Goal: Task Accomplishment & Management: Use online tool/utility

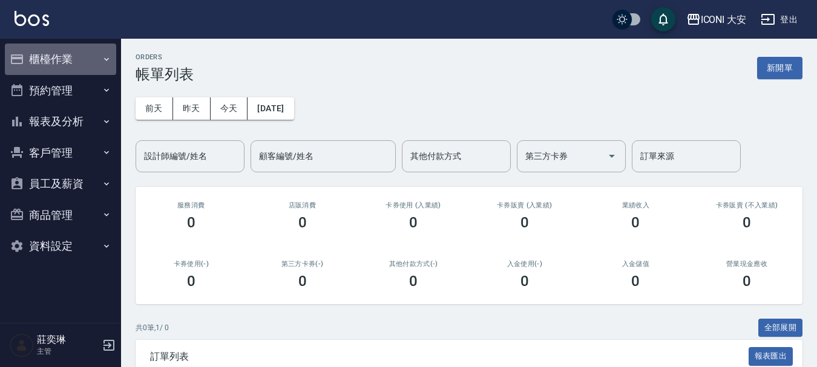
click at [57, 53] on button "櫃檯作業" at bounding box center [60, 59] width 111 height 31
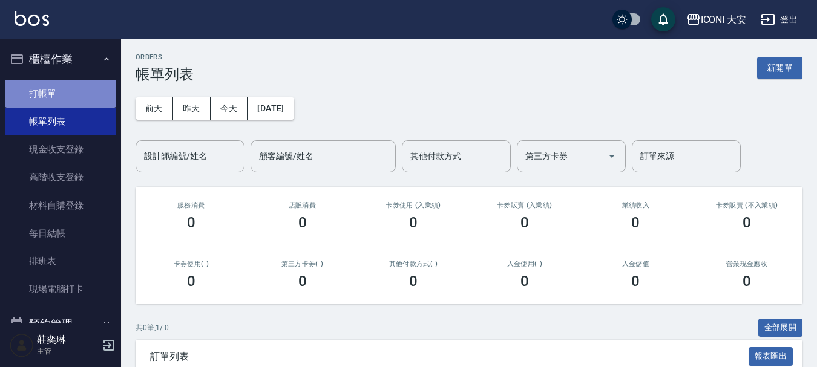
click at [62, 95] on link "打帳單" at bounding box center [60, 94] width 111 height 28
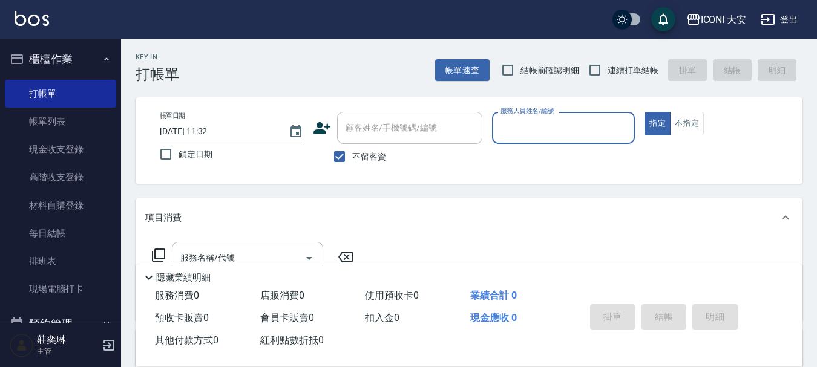
drag, startPoint x: 336, startPoint y: 156, endPoint x: 424, endPoint y: 90, distance: 109.8
click at [344, 152] on input "不留客資" at bounding box center [339, 156] width 25 height 25
click at [361, 127] on div "顧客姓名/手機號碼/編號 顧客姓名/手機號碼/編號" at bounding box center [409, 128] width 145 height 32
click at [336, 156] on input "不留客資" at bounding box center [339, 156] width 25 height 25
checkbox input "true"
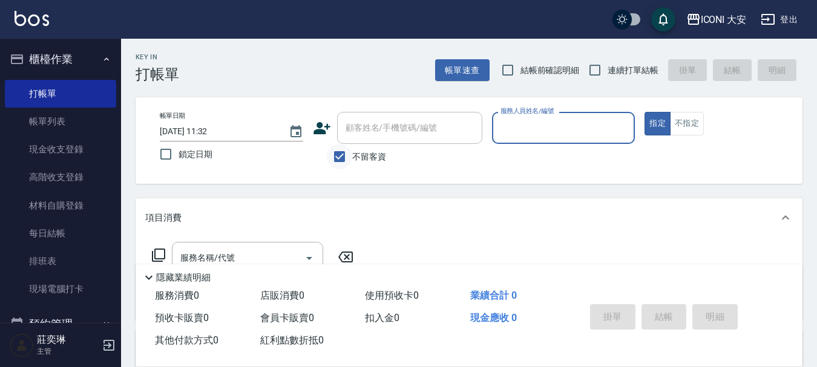
click at [341, 162] on input "不留客資" at bounding box center [339, 156] width 25 height 25
checkbox input "false"
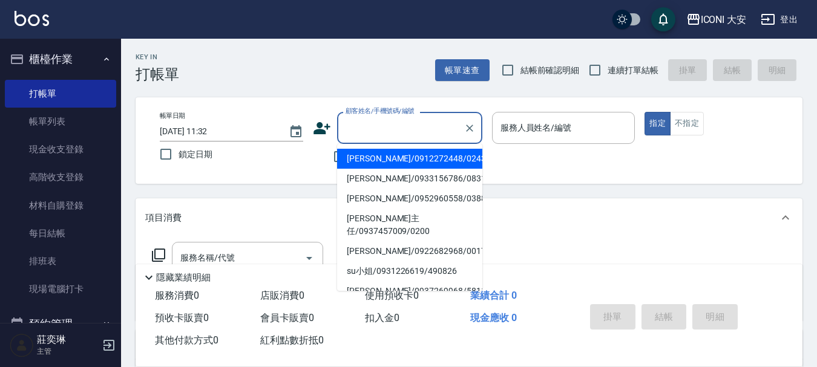
click at [419, 128] on input "顧客姓名/手機號碼/編號" at bounding box center [400, 127] width 116 height 21
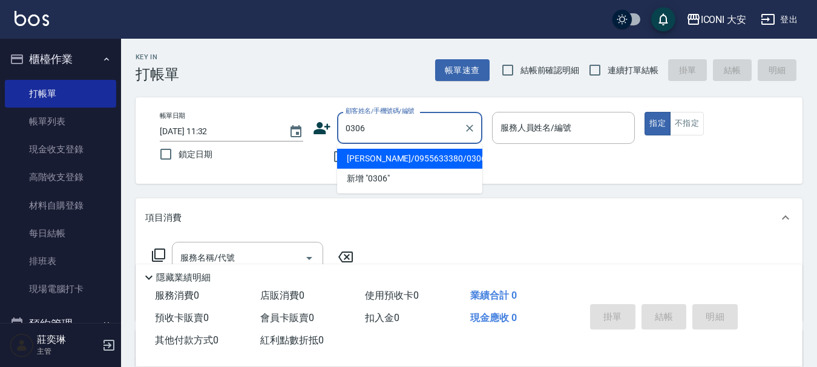
click at [388, 162] on li "[PERSON_NAME]/0955633380/0306" at bounding box center [409, 159] width 145 height 20
type input "[PERSON_NAME]/0955633380/0306"
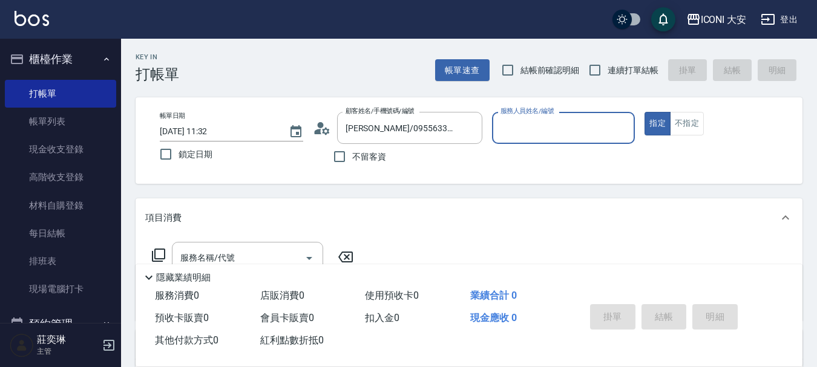
type input "Happy-9"
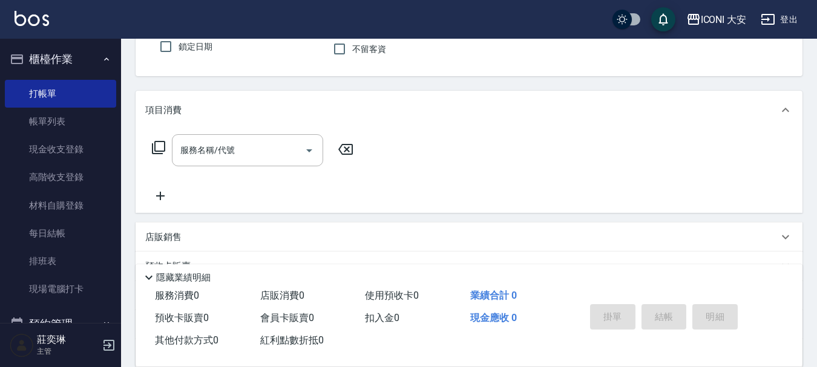
scroll to position [103, 0]
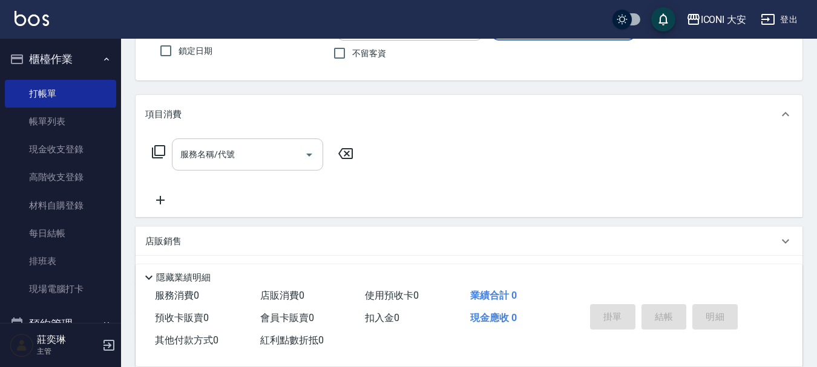
click at [263, 154] on input "服務名稱/代號" at bounding box center [238, 154] width 122 height 21
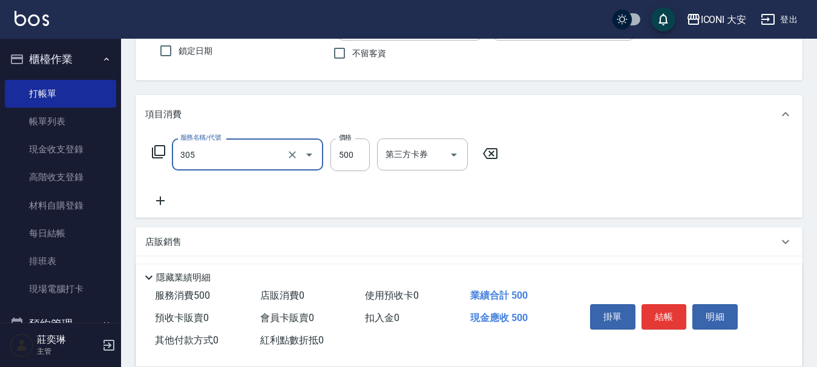
type input "剪髮(305)"
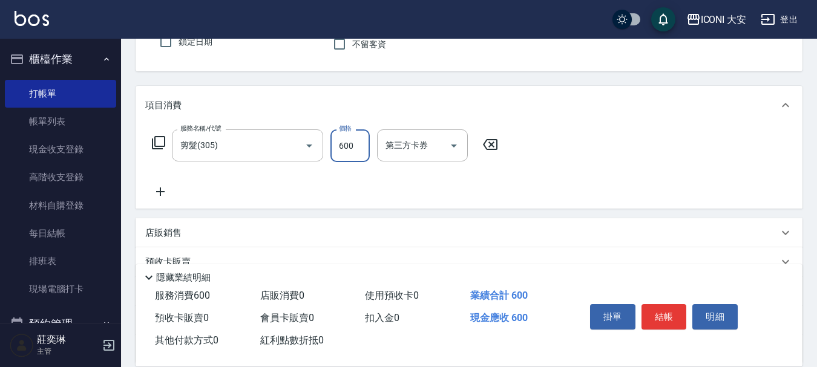
scroll to position [225, 0]
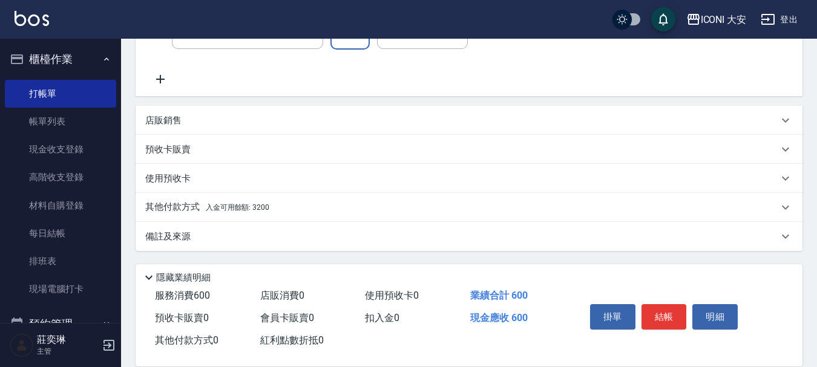
type input "600"
click at [267, 211] on span "入金可用餘額: 3200" at bounding box center [238, 207] width 64 height 8
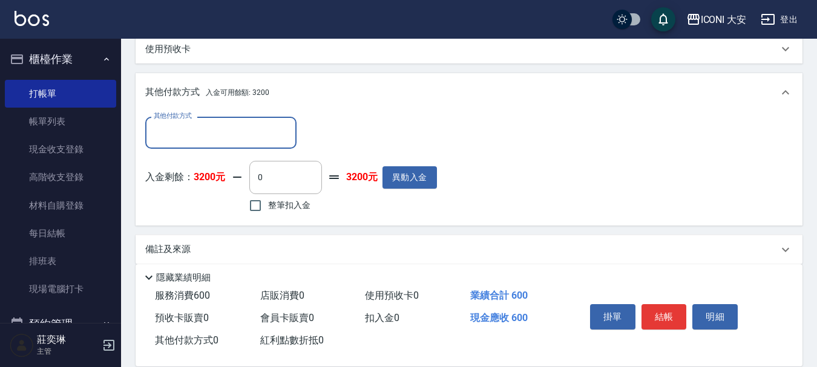
scroll to position [366, 0]
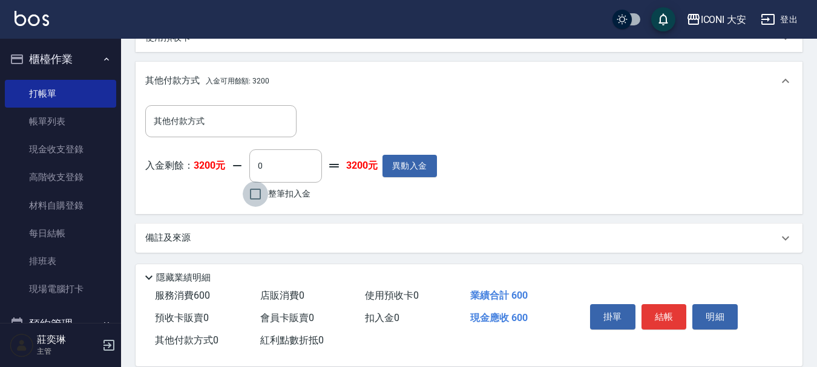
click at [257, 191] on input "整筆扣入金" at bounding box center [255, 194] width 25 height 25
checkbox input "true"
type input "600"
click at [662, 315] on button "結帳" at bounding box center [663, 316] width 45 height 25
